Goal: Task Accomplishment & Management: Use online tool/utility

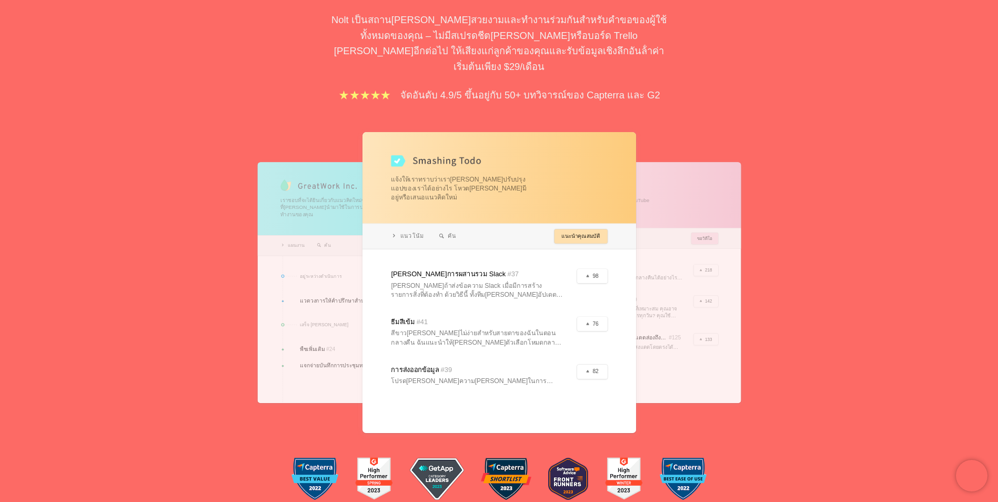
scroll to position [263, 0]
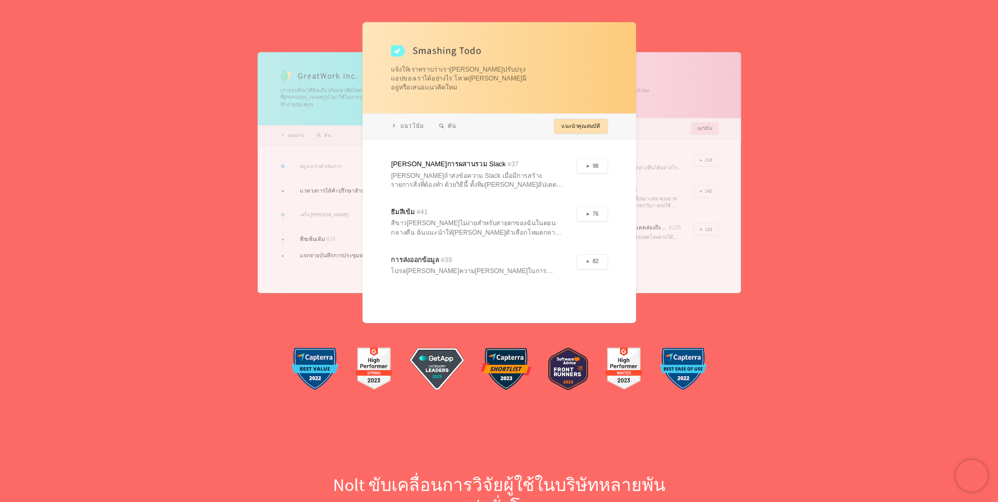
click at [482, 204] on div at bounding box center [498, 172] width 273 height 301
click at [586, 189] on div at bounding box center [498, 172] width 273 height 301
click at [586, 99] on div at bounding box center [498, 172] width 273 height 301
drag, startPoint x: 950, startPoint y: 282, endPoint x: 959, endPoint y: 265, distance: 19.5
click at [953, 276] on div "กระดานคําติชมที่ผู้ใช้ของคุณจะหลงรัก Nolt เป็นสถาน[PERSON_NAME]สวยงามและทํางานร…" at bounding box center [499, 94] width 998 height 623
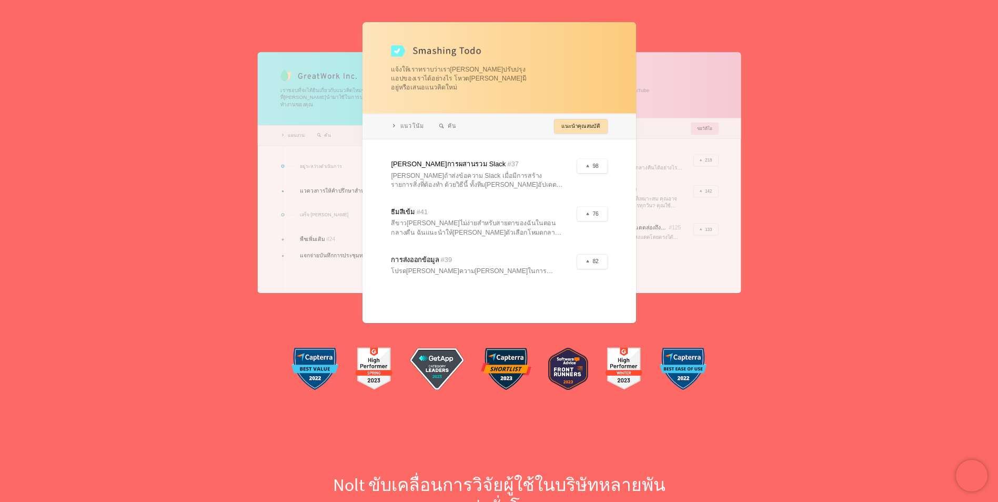
scroll to position [0, 0]
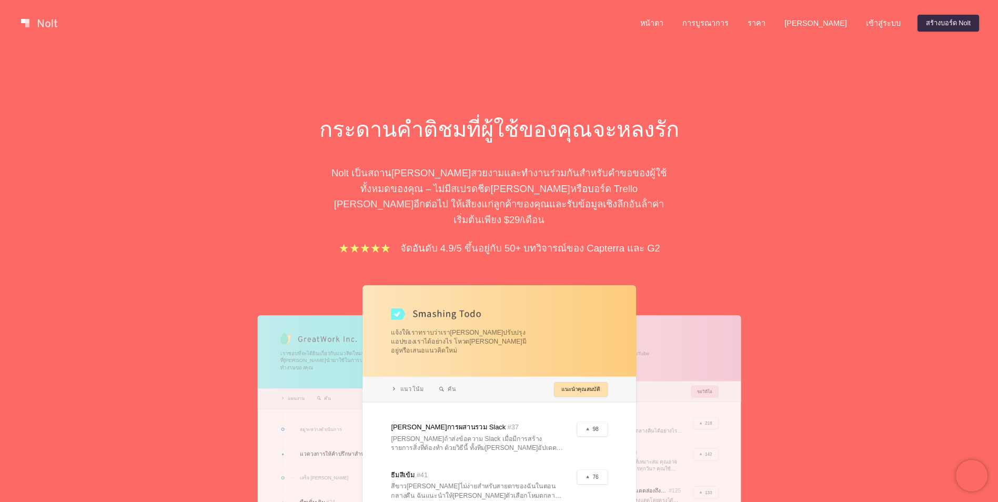
click at [964, 14] on div "หน้าตา การบูรณาการ ราคา วิธีใช้ เข้าสู่ระบบ สร้างบอร์ด Nolt" at bounding box center [804, 23] width 351 height 21
click at [961, 22] on link "สร้างบอร์ด Nolt" at bounding box center [948, 23] width 62 height 17
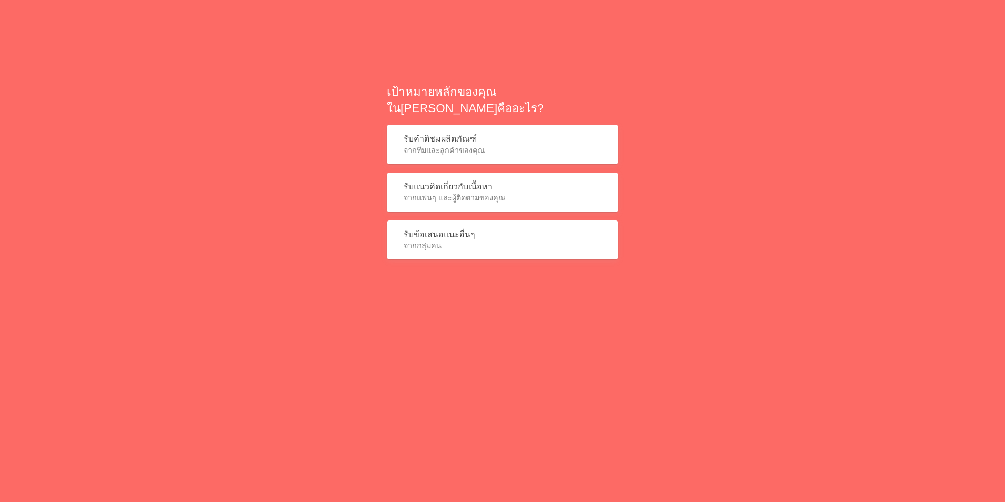
click at [478, 192] on span "จากแฟนๆ และผู้ติดตามของคุณ" at bounding box center [503, 197] width 198 height 11
